Goal: Transaction & Acquisition: Purchase product/service

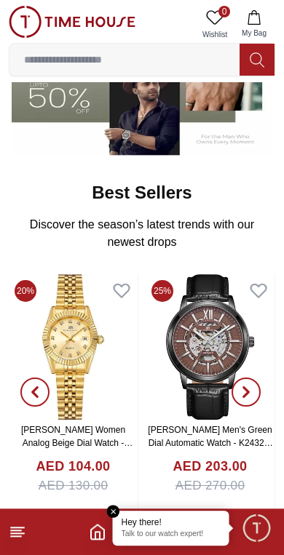
scroll to position [346, 0]
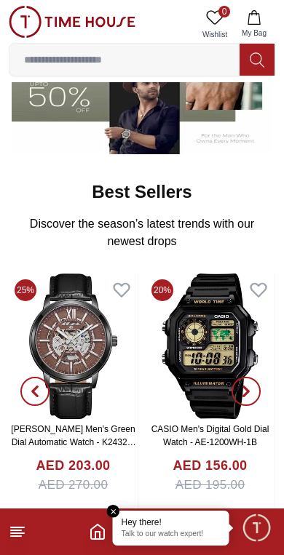
click at [224, 350] on button "button" at bounding box center [246, 391] width 52 height 236
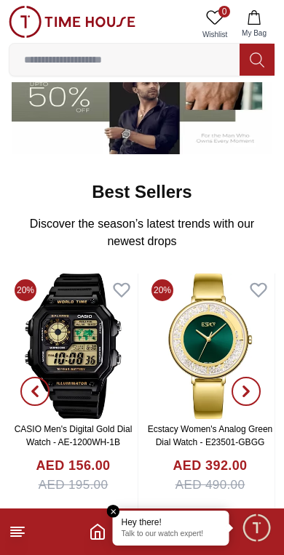
click at [106, 372] on img at bounding box center [73, 345] width 129 height 145
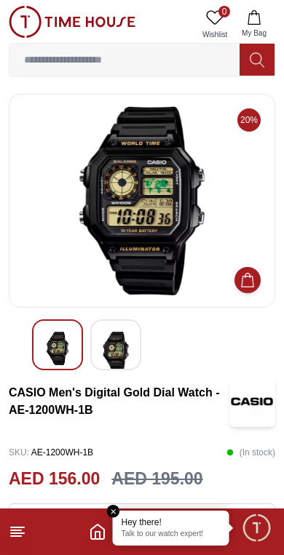
click at [204, 289] on img at bounding box center [141, 200] width 241 height 189
click at [20, 524] on icon at bounding box center [17, 531] width 17 height 17
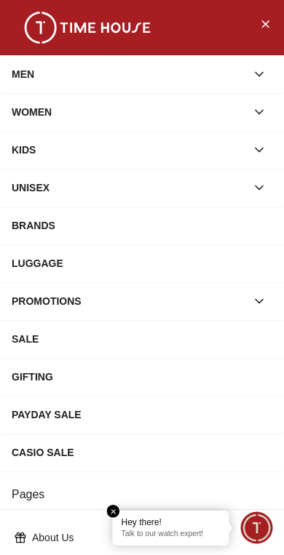
click at [29, 152] on div "KIDS" at bounding box center [129, 150] width 234 height 26
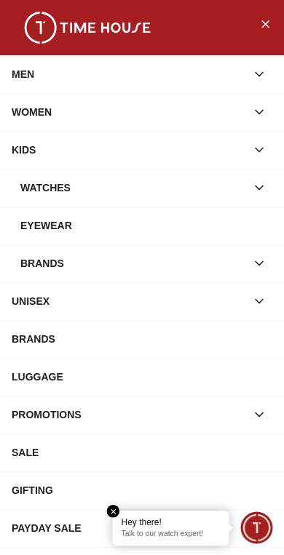
click at [59, 199] on div "WATCHES" at bounding box center [132, 188] width 225 height 26
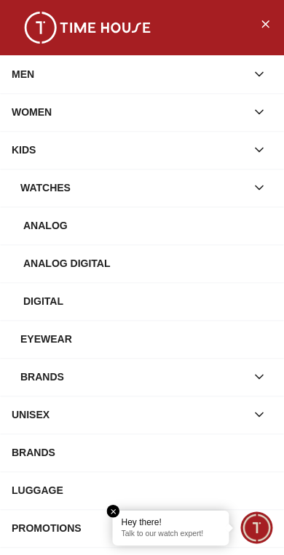
click at [31, 297] on div "Digital" at bounding box center [147, 301] width 249 height 26
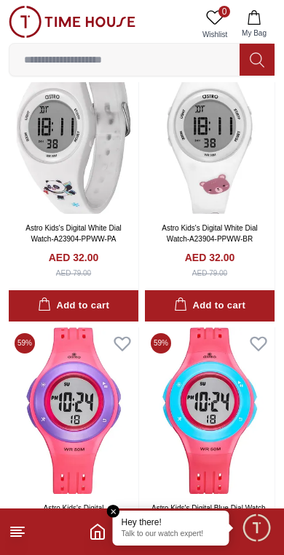
scroll to position [1228, 0]
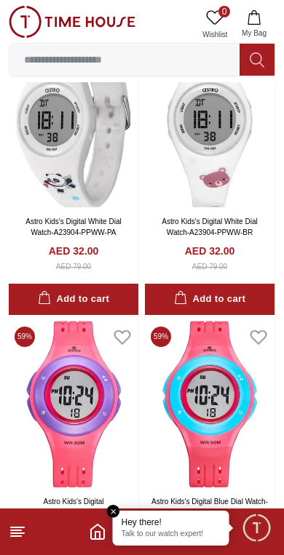
click at [12, 533] on line at bounding box center [17, 533] width 13 height 0
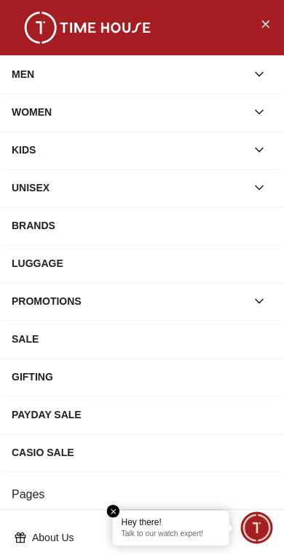
click at [25, 312] on div "PROMOTIONS" at bounding box center [129, 301] width 234 height 26
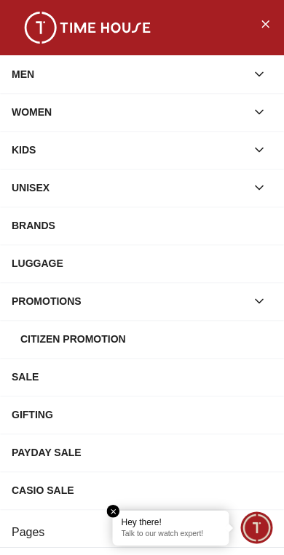
click at [34, 351] on div "Citizen Promotion" at bounding box center [146, 339] width 252 height 26
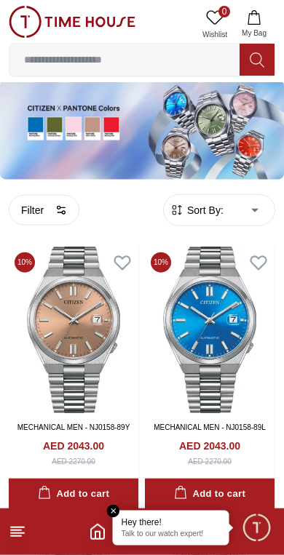
scroll to position [17, 0]
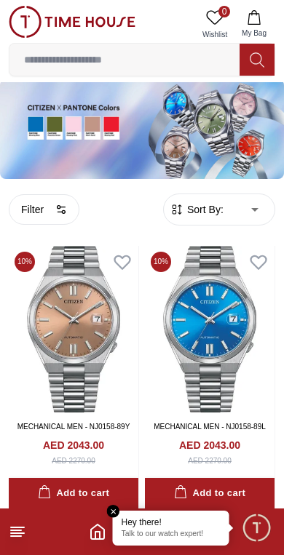
click at [94, 533] on icon "Home" at bounding box center [97, 531] width 17 height 17
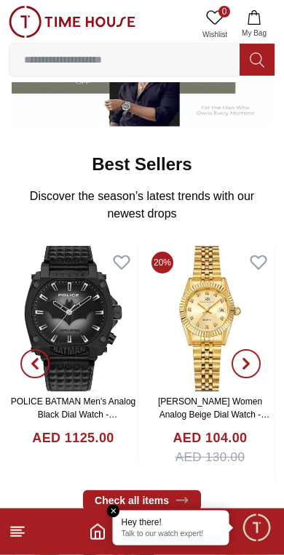
scroll to position [375, 0]
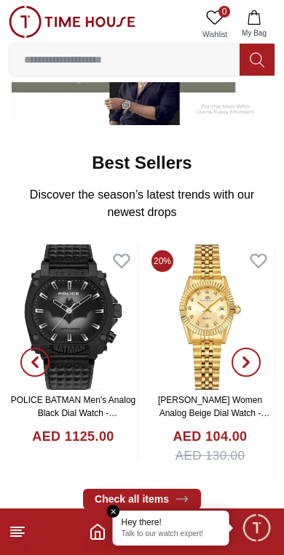
click at [30, 366] on icon "button" at bounding box center [35, 362] width 12 height 12
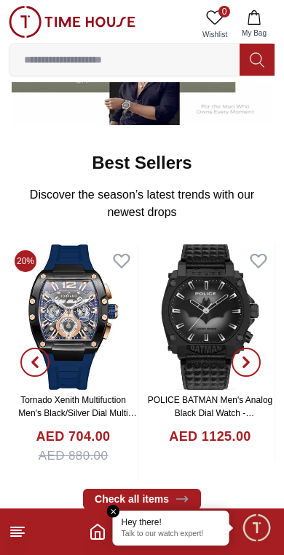
click at [37, 365] on icon "button" at bounding box center [35, 362] width 4 height 9
click at [25, 361] on span "button" at bounding box center [34, 362] width 29 height 29
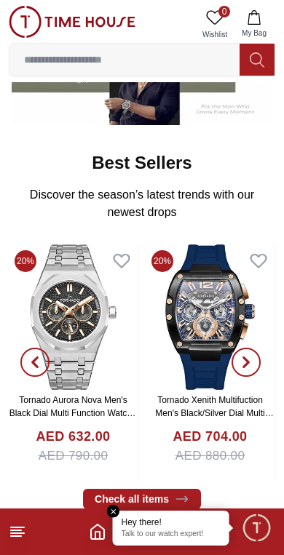
click at [28, 363] on span "button" at bounding box center [34, 362] width 29 height 29
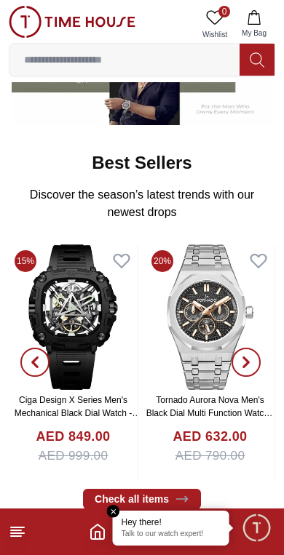
click at [32, 359] on icon "button" at bounding box center [35, 362] width 12 height 12
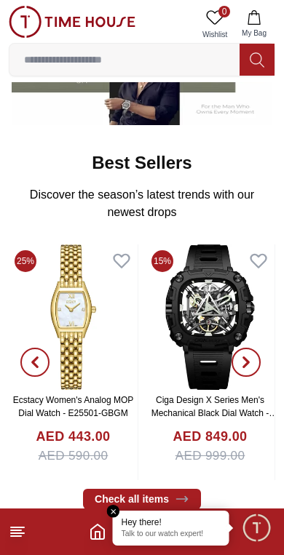
click at [25, 360] on span "button" at bounding box center [34, 362] width 29 height 29
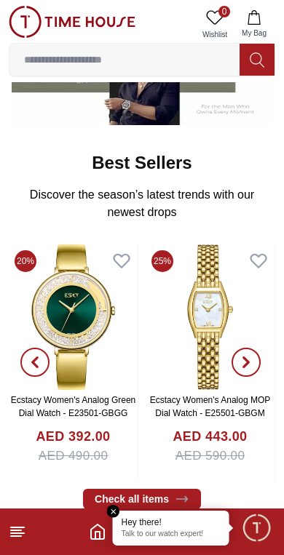
click at [24, 360] on span "button" at bounding box center [34, 362] width 29 height 29
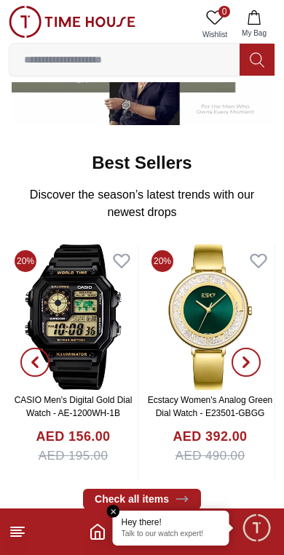
click at [25, 361] on span "button" at bounding box center [34, 362] width 29 height 29
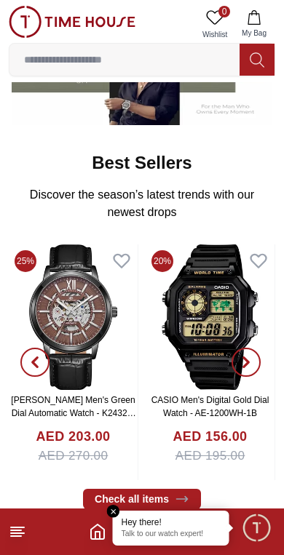
click at [25, 364] on span "button" at bounding box center [34, 362] width 29 height 29
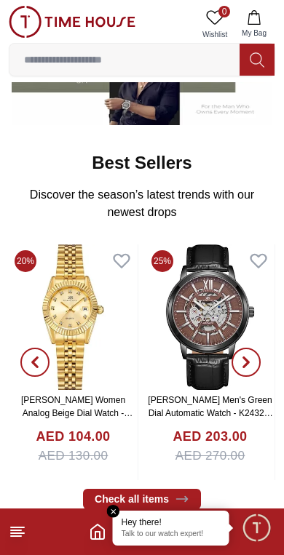
click at [24, 359] on span "button" at bounding box center [34, 362] width 29 height 29
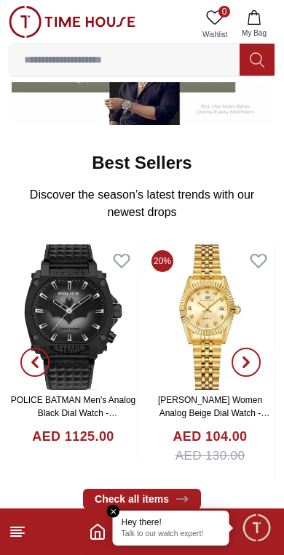
click at [22, 362] on span "button" at bounding box center [34, 362] width 29 height 29
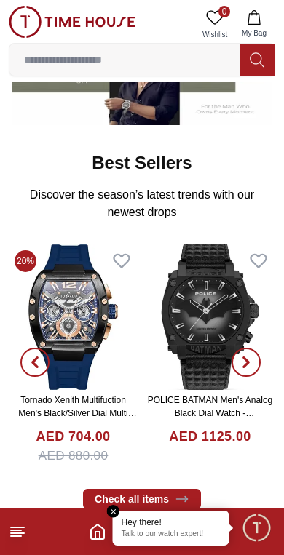
click at [25, 361] on span "button" at bounding box center [34, 362] width 29 height 29
